Goal: Task Accomplishment & Management: Manage account settings

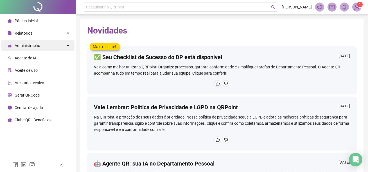
click at [39, 46] on span "Administração" at bounding box center [28, 45] width 26 height 5
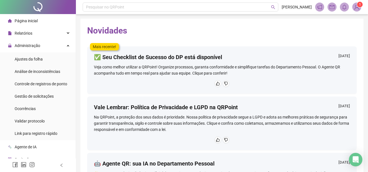
click at [38, 65] on ul "Ajustes da folha Análise de inconsistências Controle de registros de ponto Gest…" at bounding box center [38, 96] width 76 height 88
click at [38, 60] on span "Ajustes da folha" at bounding box center [29, 59] width 28 height 5
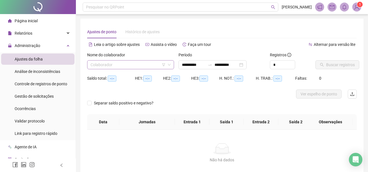
click at [128, 67] on input "search" at bounding box center [128, 65] width 75 height 8
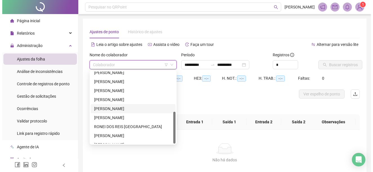
scroll to position [90, 0]
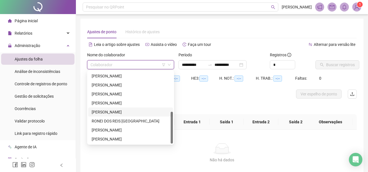
click at [108, 111] on div "[PERSON_NAME]" at bounding box center [131, 112] width 78 height 6
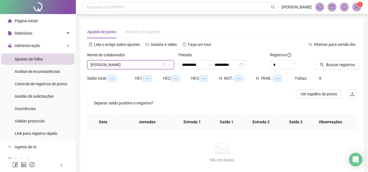
drag, startPoint x: 232, startPoint y: 54, endPoint x: 312, endPoint y: 73, distance: 82.7
click at [240, 56] on div "Período" at bounding box center [222, 56] width 87 height 8
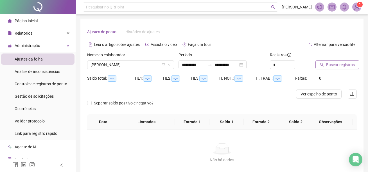
click at [331, 66] on span "Buscar registros" at bounding box center [340, 65] width 29 height 6
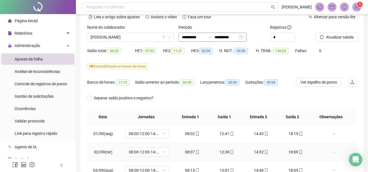
scroll to position [0, 0]
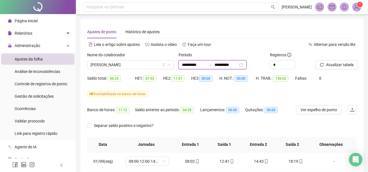
click at [224, 63] on input "**********" at bounding box center [227, 65] width 24 height 6
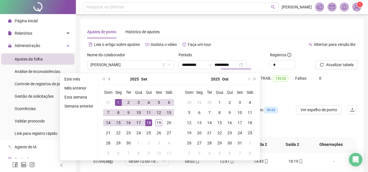
click at [111, 78] on button "prev-year" at bounding box center [110, 78] width 6 height 11
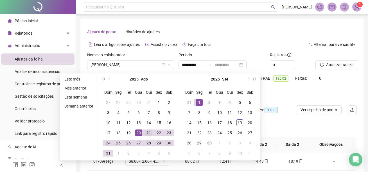
type input "**********"
click at [149, 135] on div "21" at bounding box center [149, 132] width 7 height 7
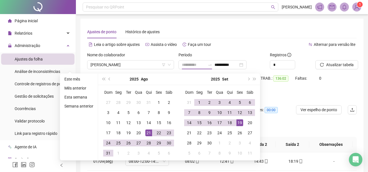
click at [241, 124] on div "19" at bounding box center [240, 122] width 7 height 7
type input "**********"
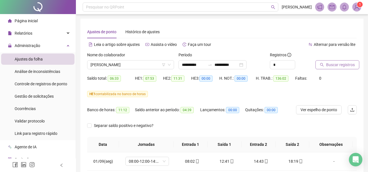
click at [334, 66] on span "Buscar registros" at bounding box center [340, 65] width 29 height 6
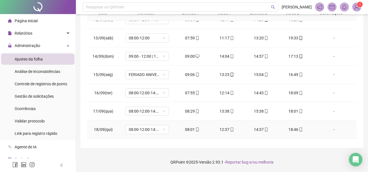
scroll to position [429, 0]
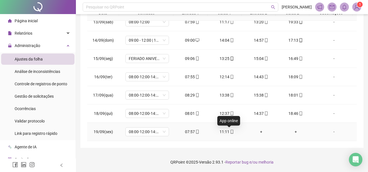
click at [230, 133] on icon "mobile" at bounding box center [232, 132] width 4 height 4
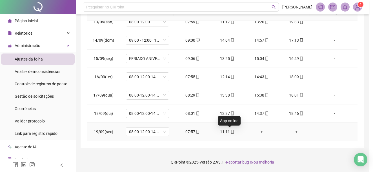
type input "**********"
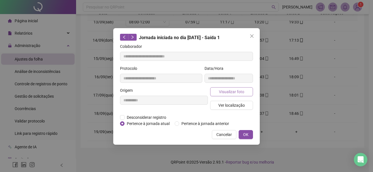
click at [236, 94] on span "Visualizar foto" at bounding box center [231, 92] width 25 height 6
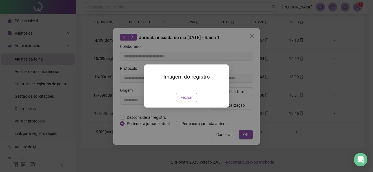
click at [189, 100] on span "Fechar" at bounding box center [186, 97] width 12 height 6
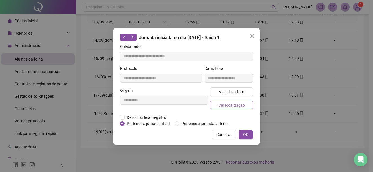
click at [226, 109] on button "Ver localização" at bounding box center [231, 105] width 43 height 9
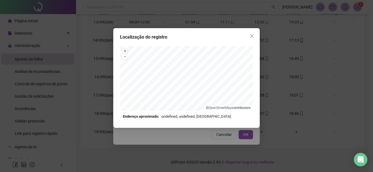
click at [241, 132] on div "Localização do registro + – ⇧ › © OpenStreetMap contributors. Endereço aproxima…" at bounding box center [186, 86] width 373 height 172
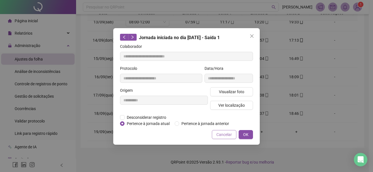
click at [227, 135] on span "Cancelar" at bounding box center [223, 134] width 15 height 6
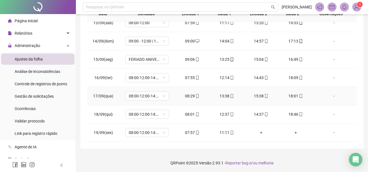
scroll to position [131, 0]
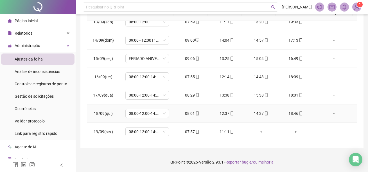
click at [230, 115] on icon "mobile" at bounding box center [232, 113] width 4 height 4
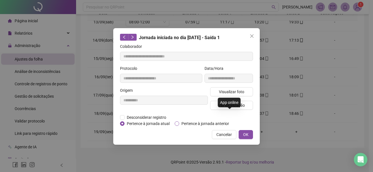
type input "**********"
click at [220, 92] on span "Visualizar foto" at bounding box center [231, 92] width 25 height 6
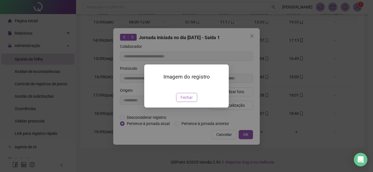
click at [186, 100] on span "Fechar" at bounding box center [186, 97] width 12 height 6
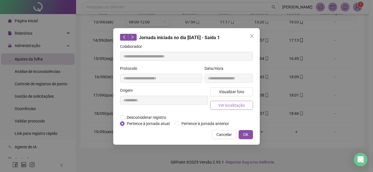
click at [239, 108] on span "Ver localização" at bounding box center [231, 105] width 26 height 6
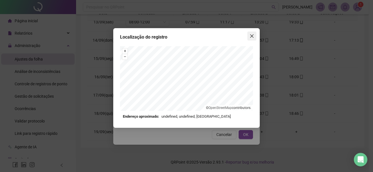
click at [251, 35] on icon "close" at bounding box center [251, 35] width 3 height 3
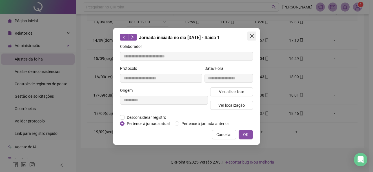
click at [251, 35] on icon "close" at bounding box center [251, 35] width 3 height 3
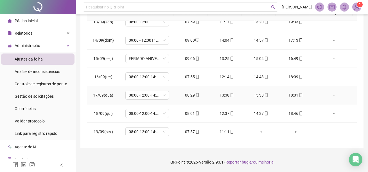
click at [230, 94] on icon "mobile" at bounding box center [232, 95] width 4 height 4
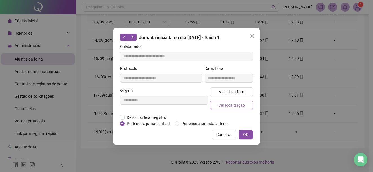
click at [228, 107] on span "Ver localização" at bounding box center [231, 105] width 26 height 6
type input "**********"
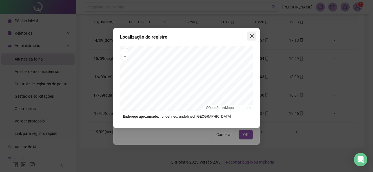
click at [249, 35] on span "Close" at bounding box center [251, 36] width 9 height 5
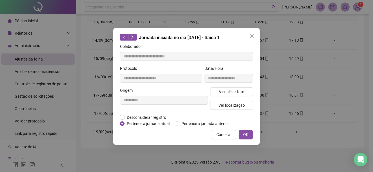
click at [250, 36] on icon "close" at bounding box center [251, 36] width 5 height 5
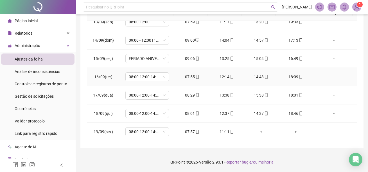
click at [230, 77] on icon "mobile" at bounding box center [232, 77] width 4 height 4
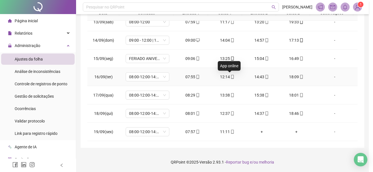
type input "**********"
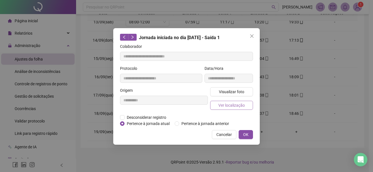
click at [221, 107] on span "Ver localização" at bounding box center [231, 105] width 26 height 6
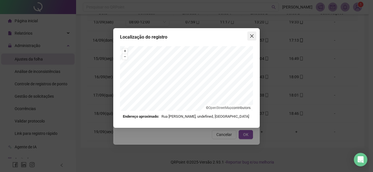
click at [251, 38] on icon "close" at bounding box center [251, 36] width 5 height 5
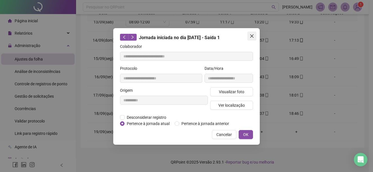
click at [250, 37] on icon "close" at bounding box center [251, 35] width 3 height 3
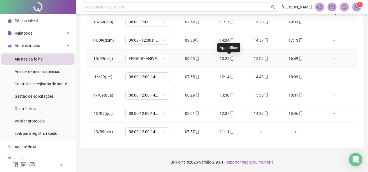
click at [230, 57] on icon "mobile" at bounding box center [232, 59] width 4 height 4
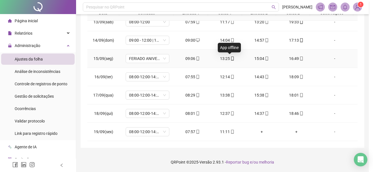
type input "**********"
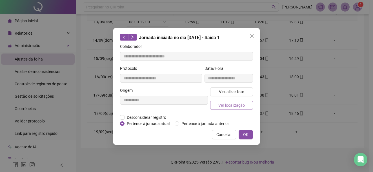
click at [230, 107] on span "Ver localização" at bounding box center [231, 105] width 26 height 6
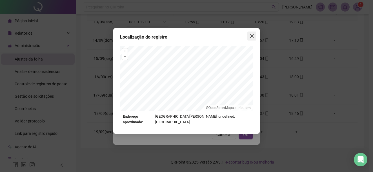
click at [251, 38] on icon "close" at bounding box center [251, 36] width 5 height 5
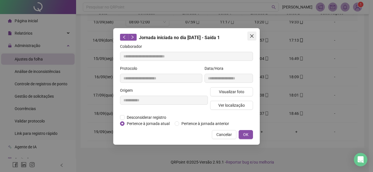
click at [251, 37] on icon "close" at bounding box center [251, 35] width 3 height 3
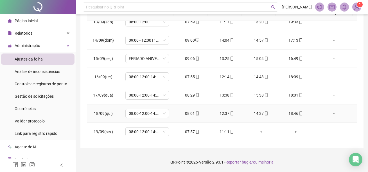
click at [299, 113] on icon "mobile" at bounding box center [301, 113] width 4 height 4
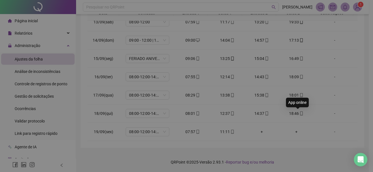
type input "**********"
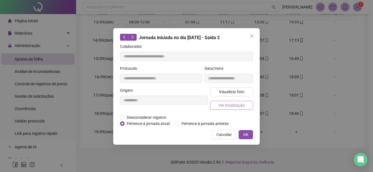
click at [249, 102] on button "Ver localização" at bounding box center [231, 105] width 43 height 9
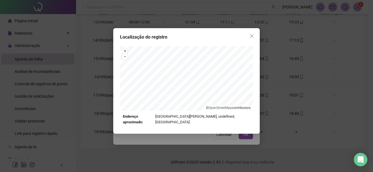
click at [254, 36] on span "Close" at bounding box center [251, 36] width 9 height 5
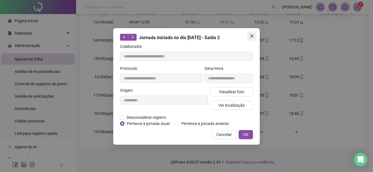
click at [251, 37] on icon "close" at bounding box center [251, 36] width 5 height 5
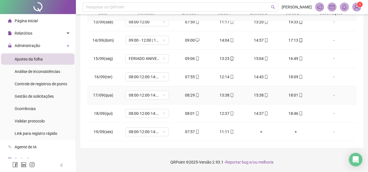
click at [299, 95] on icon "mobile" at bounding box center [301, 95] width 4 height 4
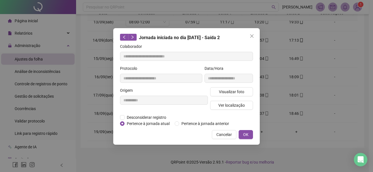
type input "**********"
click at [245, 105] on button "Ver localização" at bounding box center [231, 105] width 43 height 9
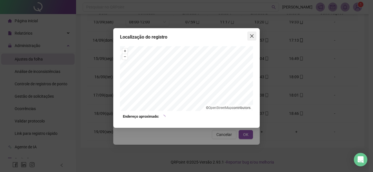
click at [250, 36] on icon "close" at bounding box center [251, 36] width 5 height 5
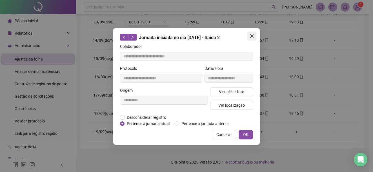
click at [250, 35] on icon "close" at bounding box center [251, 36] width 5 height 5
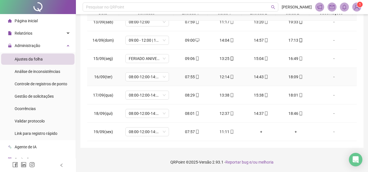
click at [299, 75] on icon "mobile" at bounding box center [301, 77] width 4 height 4
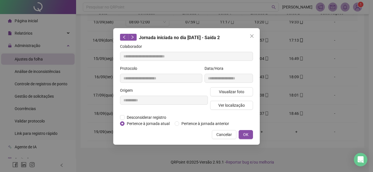
type input "**********"
click at [239, 107] on span "Ver localização" at bounding box center [231, 105] width 26 height 6
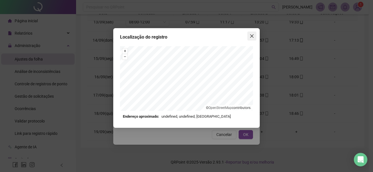
click at [250, 36] on icon "close" at bounding box center [251, 36] width 5 height 5
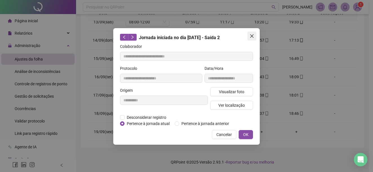
click at [251, 35] on icon "close" at bounding box center [251, 36] width 5 height 5
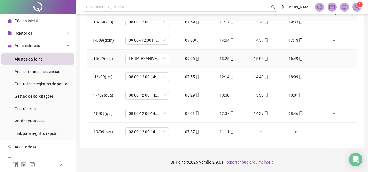
click at [299, 60] on icon "mobile" at bounding box center [301, 59] width 4 height 4
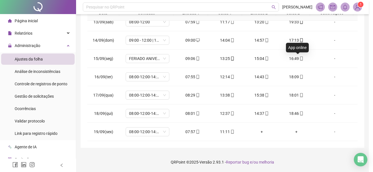
type input "**********"
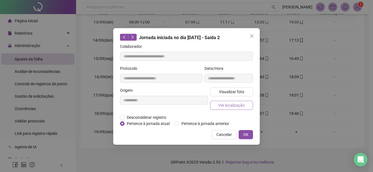
click at [242, 106] on span "Ver localização" at bounding box center [231, 105] width 26 height 6
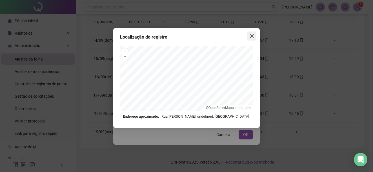
click at [252, 35] on icon "close" at bounding box center [251, 35] width 3 height 3
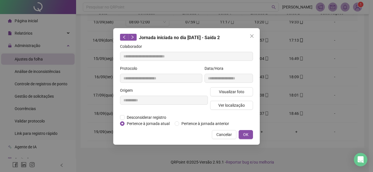
drag, startPoint x: 253, startPoint y: 38, endPoint x: 266, endPoint y: 54, distance: 21.1
click at [253, 37] on icon "close" at bounding box center [251, 35] width 3 height 3
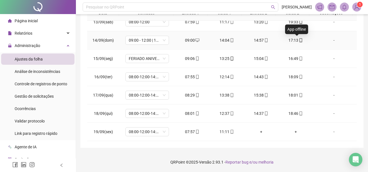
click at [299, 39] on icon "mobile" at bounding box center [301, 40] width 4 height 4
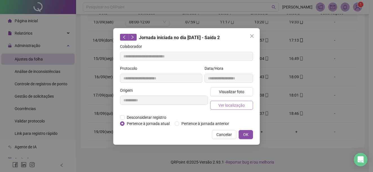
click at [228, 106] on span "Ver localização" at bounding box center [231, 105] width 26 height 6
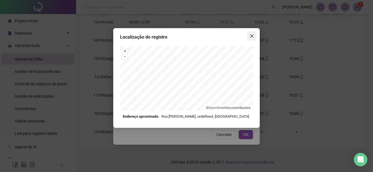
click at [250, 36] on icon "close" at bounding box center [251, 36] width 5 height 5
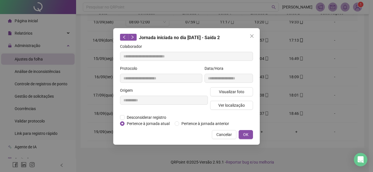
drag, startPoint x: 250, startPoint y: 39, endPoint x: 279, endPoint y: 32, distance: 29.9
click at [250, 39] on button "Close" at bounding box center [251, 36] width 9 height 9
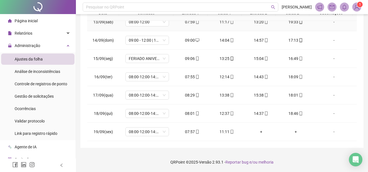
click at [299, 22] on icon "mobile" at bounding box center [301, 22] width 4 height 4
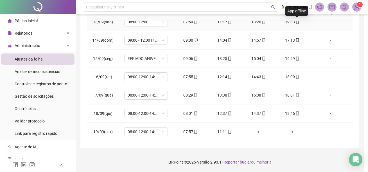
type input "**********"
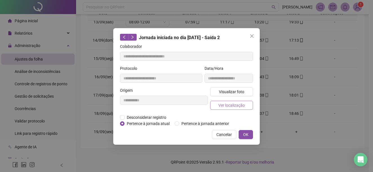
click at [232, 103] on span "Ver localização" at bounding box center [231, 105] width 26 height 6
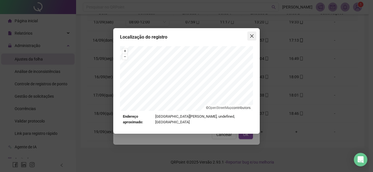
type input "**********"
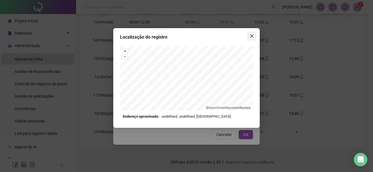
click at [249, 37] on span "Close" at bounding box center [251, 36] width 9 height 5
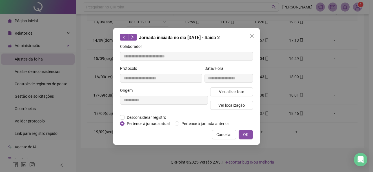
click at [249, 37] on span "Close" at bounding box center [251, 36] width 9 height 5
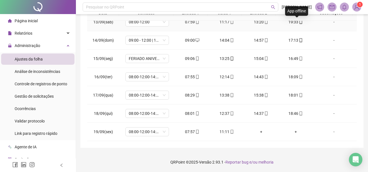
drag, startPoint x: 297, startPoint y: 23, endPoint x: 280, endPoint y: 35, distance: 21.0
click at [299, 23] on icon "mobile" at bounding box center [301, 22] width 4 height 4
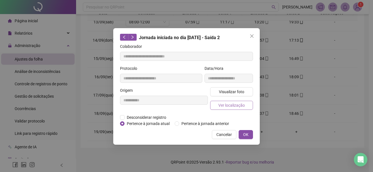
click at [226, 102] on span "Ver localização" at bounding box center [231, 105] width 26 height 6
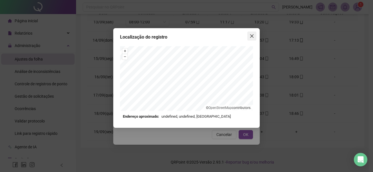
drag, startPoint x: 251, startPoint y: 33, endPoint x: 249, endPoint y: 38, distance: 5.3
click at [251, 33] on button "Close" at bounding box center [251, 36] width 9 height 9
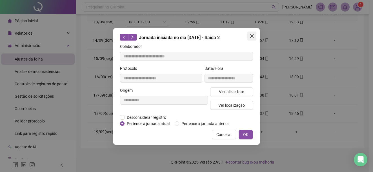
click at [250, 37] on icon "close" at bounding box center [251, 35] width 3 height 3
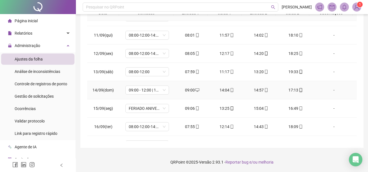
scroll to position [372, 0]
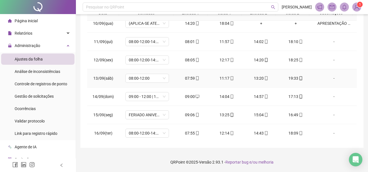
click at [290, 79] on div "19:33" at bounding box center [296, 78] width 26 height 6
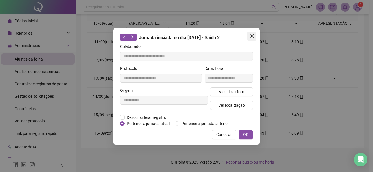
click at [251, 34] on icon "close" at bounding box center [251, 36] width 5 height 5
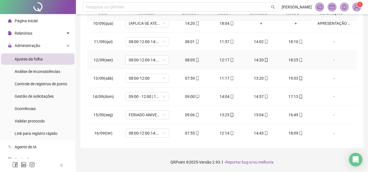
click at [334, 53] on td "-" at bounding box center [335, 60] width 44 height 18
